Goal: Transaction & Acquisition: Purchase product/service

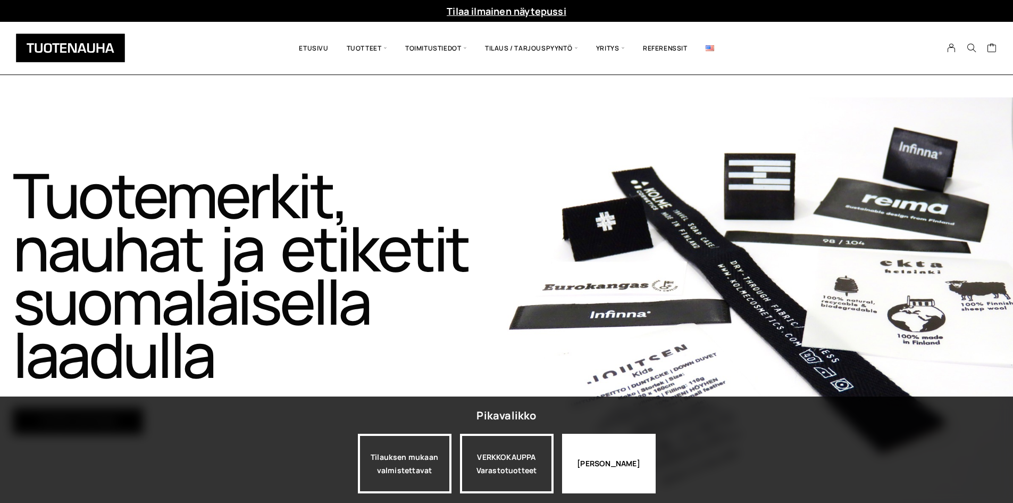
click at [607, 454] on div "Jatka katselua" at bounding box center [609, 464] width 94 height 60
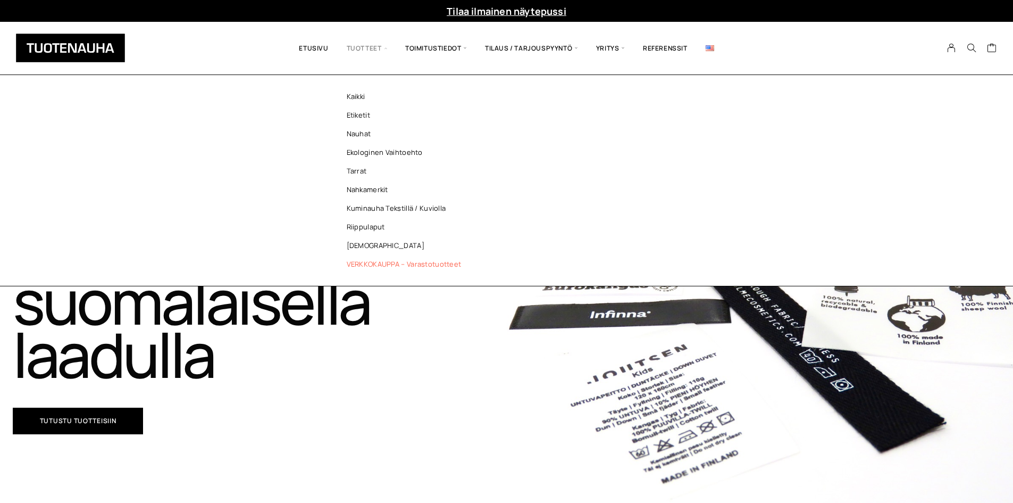
click at [384, 255] on link "VERKKOKAUPPA – Varastotuotteet" at bounding box center [407, 264] width 154 height 19
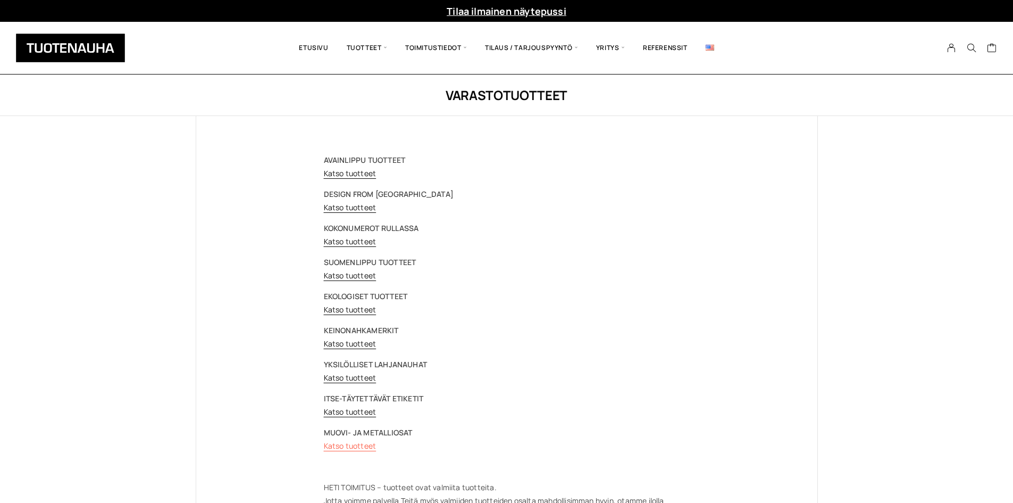
click at [356, 443] on link "Katso tuotteet" at bounding box center [350, 445] width 53 height 10
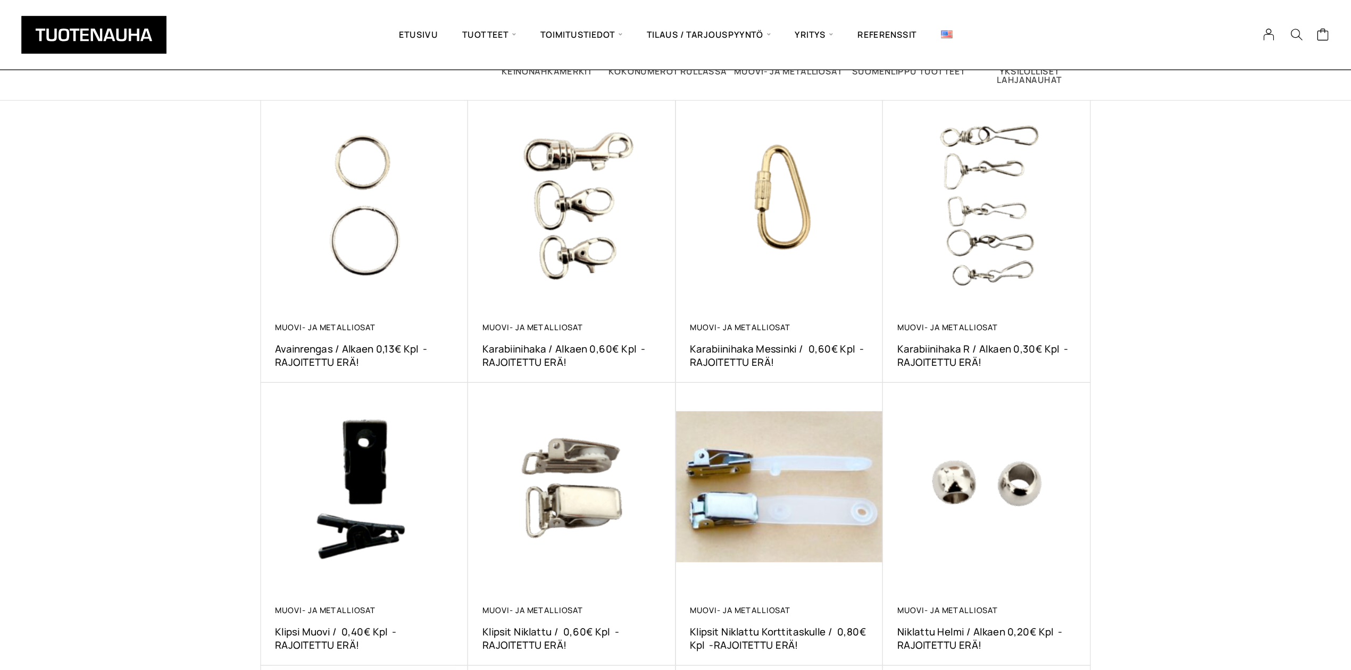
scroll to position [160, 0]
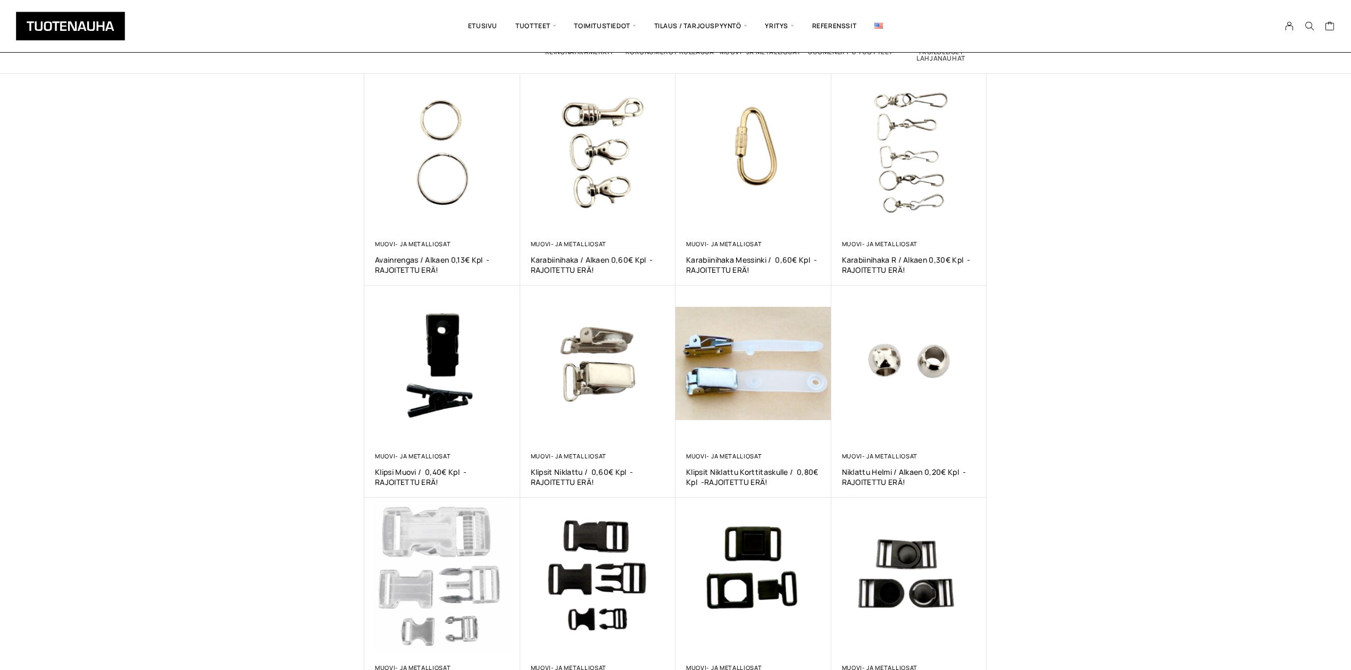
click at [1013, 220] on div "Näytetään tulokset 1–12 / 17 Lajittelu: ostetuin ensin Järjestä uusimman mukaan…" at bounding box center [675, 356] width 1351 height 882
